Goal: Transaction & Acquisition: Download file/media

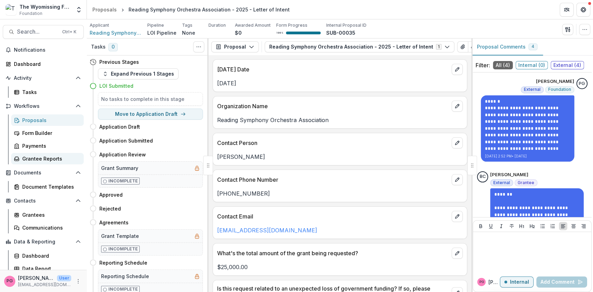
click at [25, 158] on div "Grantee Reports" at bounding box center [50, 158] width 56 height 7
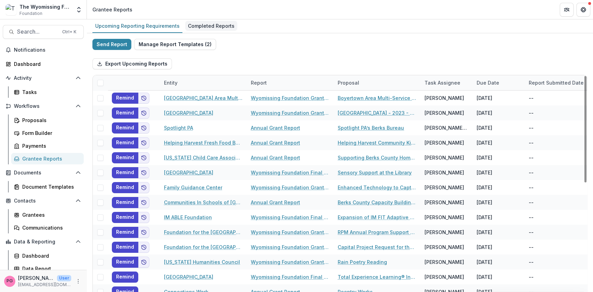
click at [213, 25] on div "Completed Reports" at bounding box center [211, 26] width 52 height 10
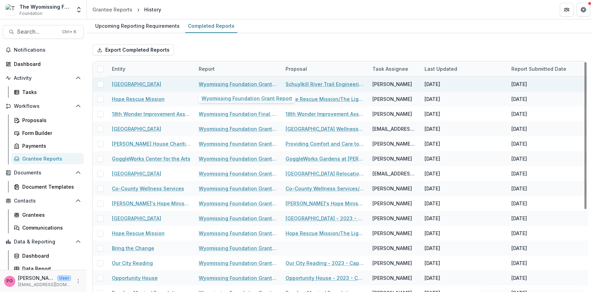
click at [223, 82] on link "Wyomissing Foundation Grant Report" at bounding box center [238, 84] width 78 height 7
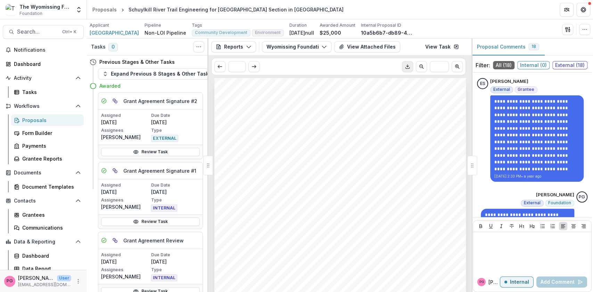
click at [408, 67] on icon "Download PDF" at bounding box center [408, 67] width 6 height 6
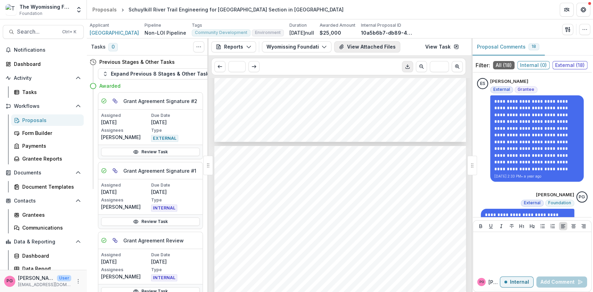
click at [350, 43] on button "View Attached Files" at bounding box center [367, 46] width 66 height 11
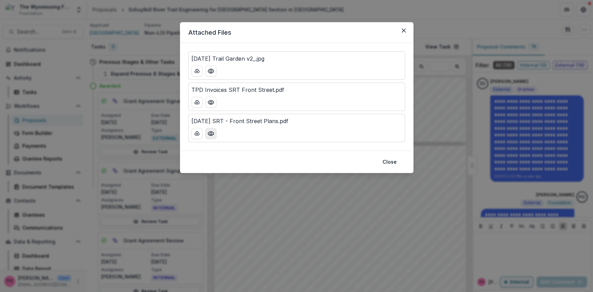
click at [209, 132] on icon "Preview 2025-04-02 SRT - Front Street Plans.pdf" at bounding box center [210, 133] width 7 height 7
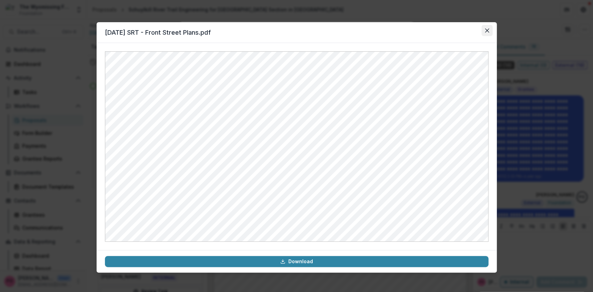
click at [487, 29] on icon "Close" at bounding box center [487, 30] width 4 height 4
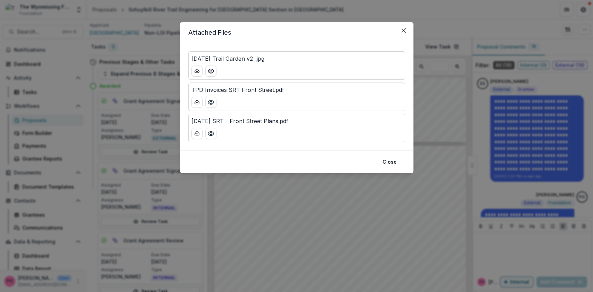
click at [256, 62] on p "[DATE] Trail Garden v2_.jpg" at bounding box center [227, 59] width 73 height 8
click at [209, 70] on icon "Preview 2025-04-28 Trail Garden v2_.jpg" at bounding box center [210, 71] width 7 height 7
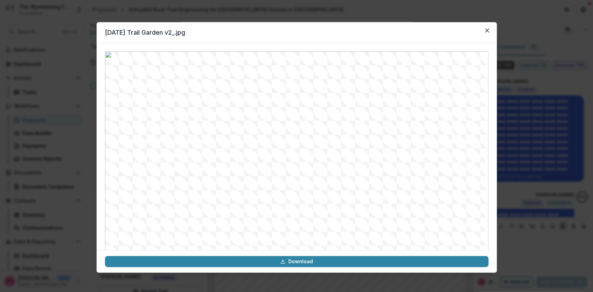
scroll to position [16, 0]
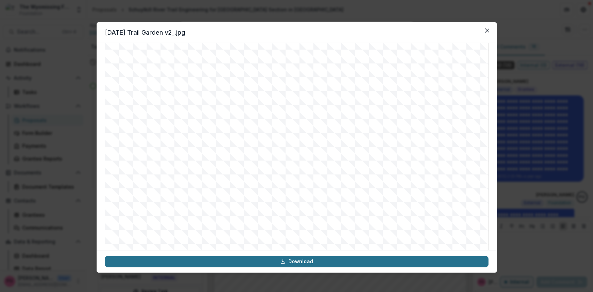
click at [294, 260] on link "Download" at bounding box center [296, 261] width 383 height 11
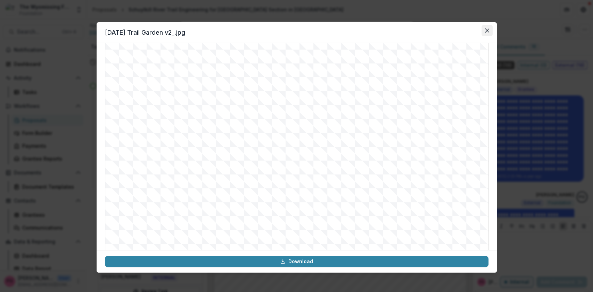
click at [485, 31] on icon "Close" at bounding box center [487, 30] width 4 height 4
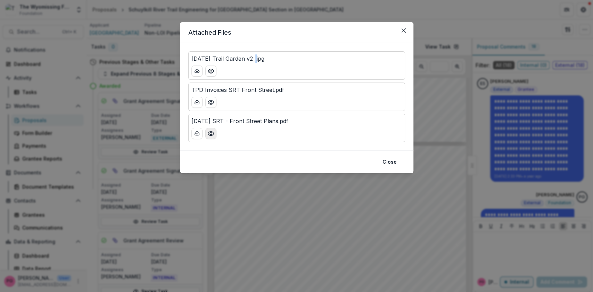
click at [211, 131] on icon "Preview 2025-04-02 SRT - Front Street Plans.pdf" at bounding box center [210, 133] width 7 height 7
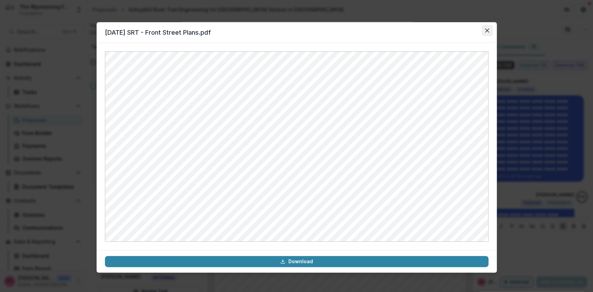
click at [485, 30] on icon "Close" at bounding box center [487, 30] width 4 height 4
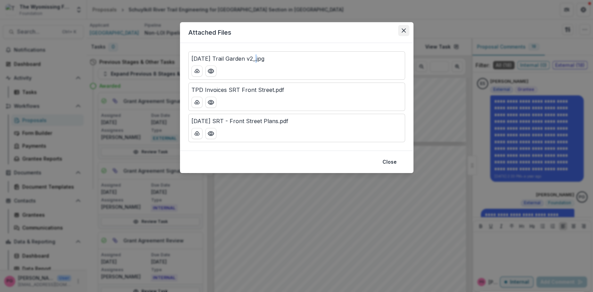
click at [402, 29] on icon "Close" at bounding box center [403, 30] width 4 height 4
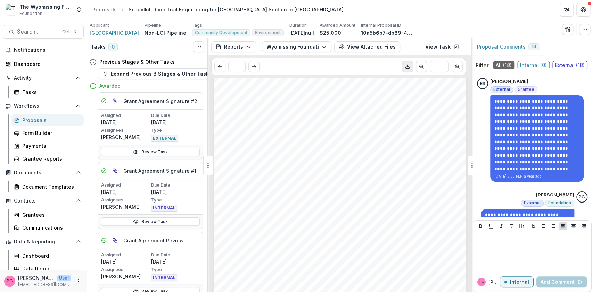
scroll to position [451, 0]
